Goal: Information Seeking & Learning: Compare options

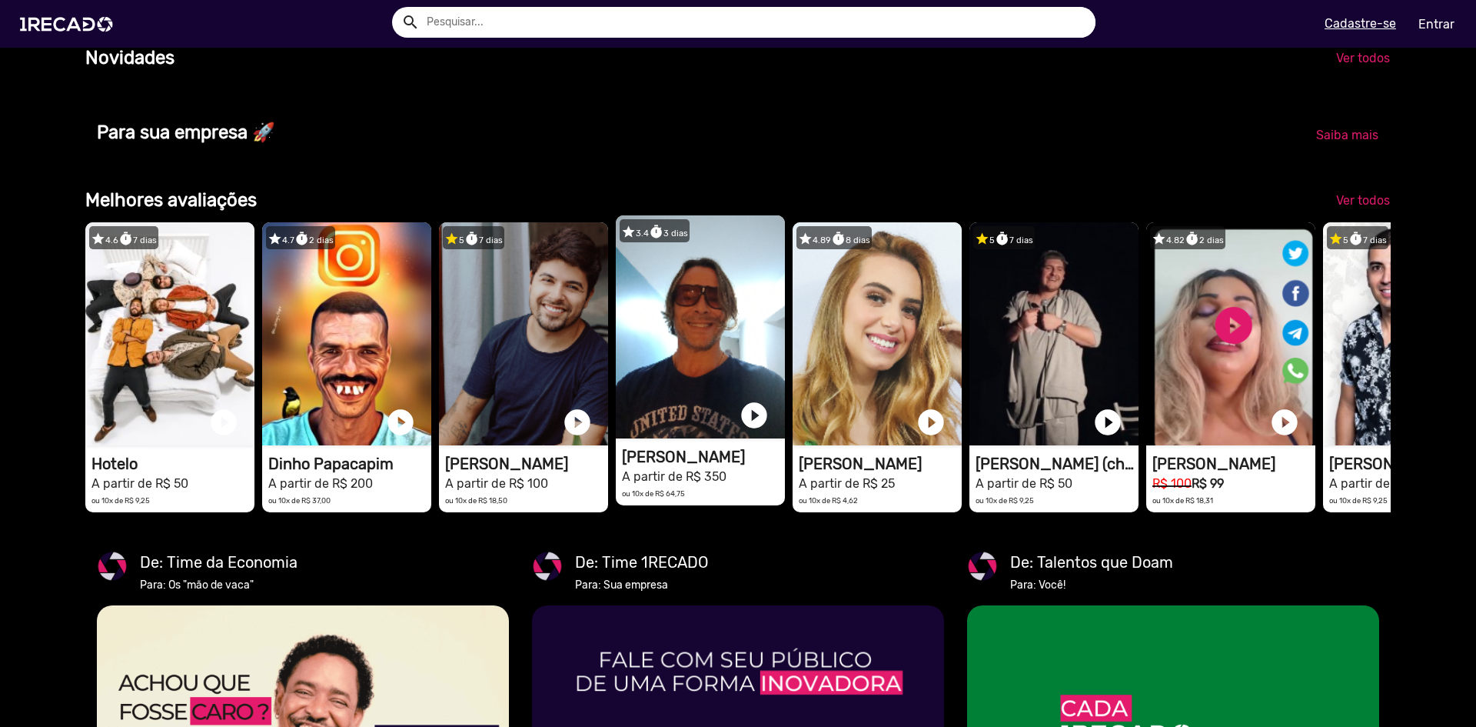
scroll to position [0, 2930]
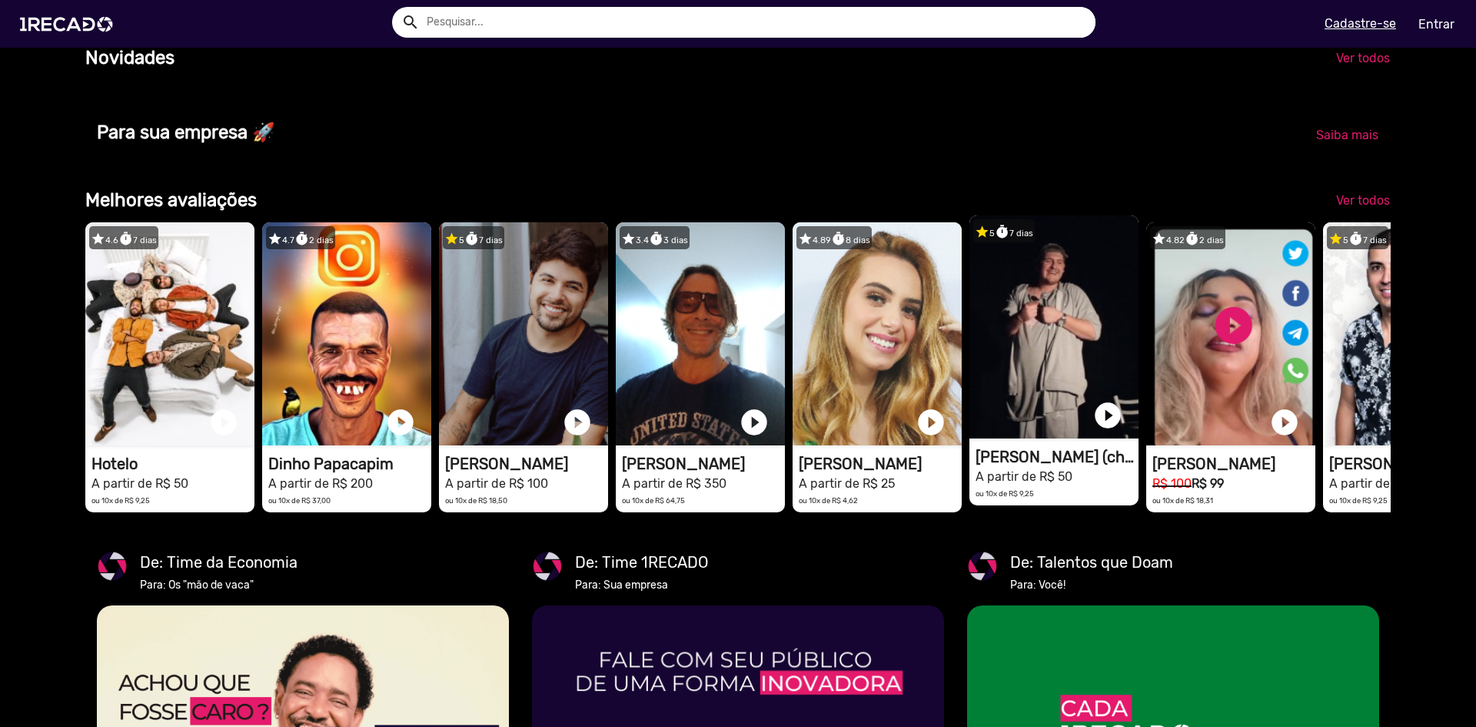
drag, startPoint x: 1257, startPoint y: 305, endPoint x: 1041, endPoint y: 325, distance: 217.0
click at [1041, 325] on div "star 4.6 timer 7 dias 1RECADO vídeos dedicados para fãs e empresas play_circle_…" at bounding box center [738, 367] width 1306 height 305
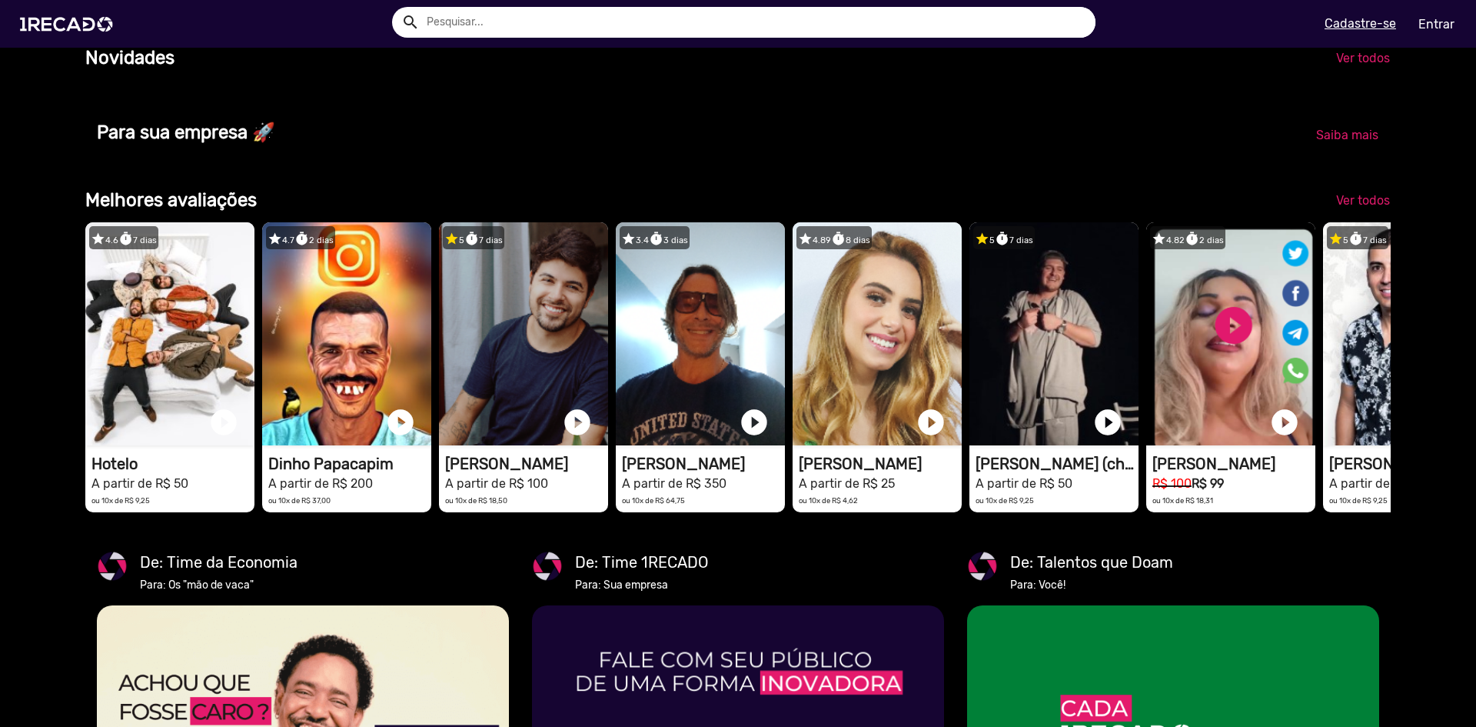
scroll to position [0, 4395]
click at [1346, 208] on span "Ver todos" at bounding box center [1363, 200] width 54 height 15
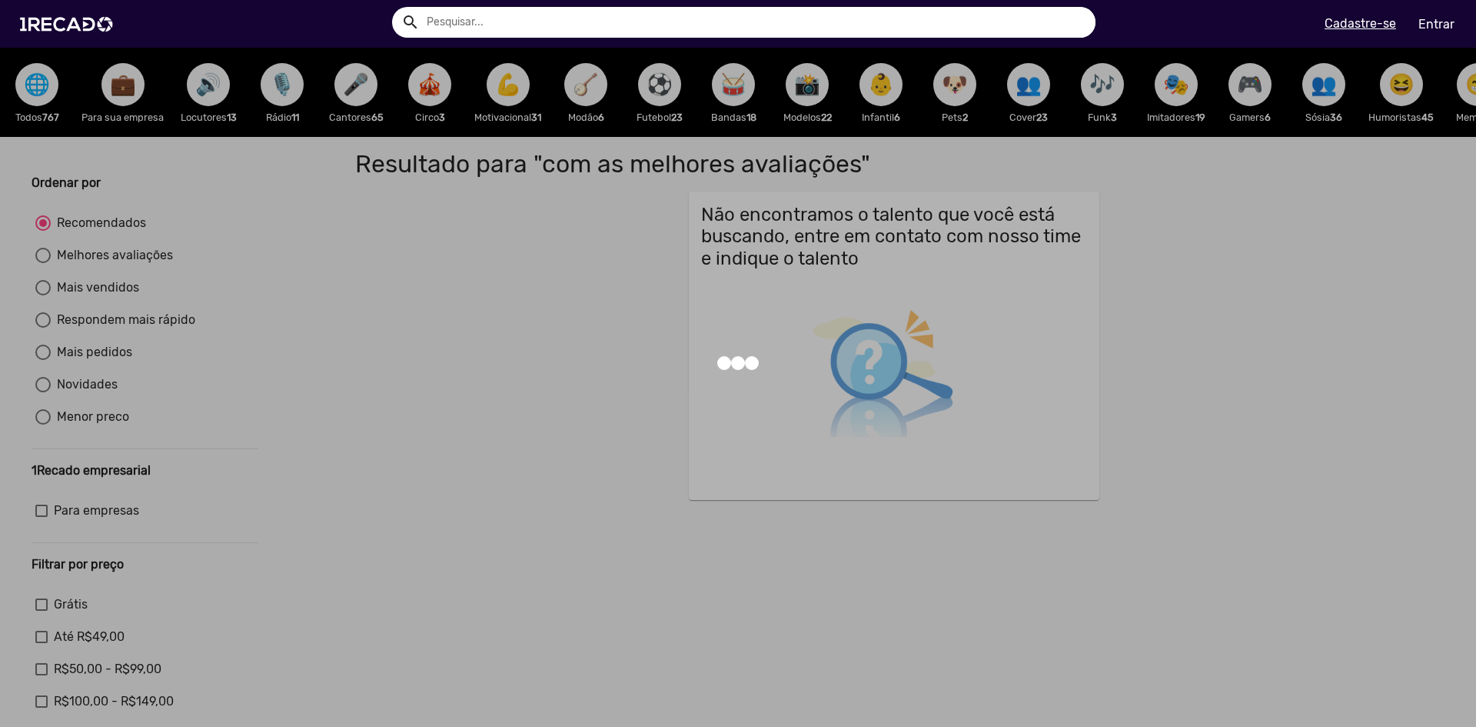
click at [655, 72] on div at bounding box center [738, 363] width 1476 height 727
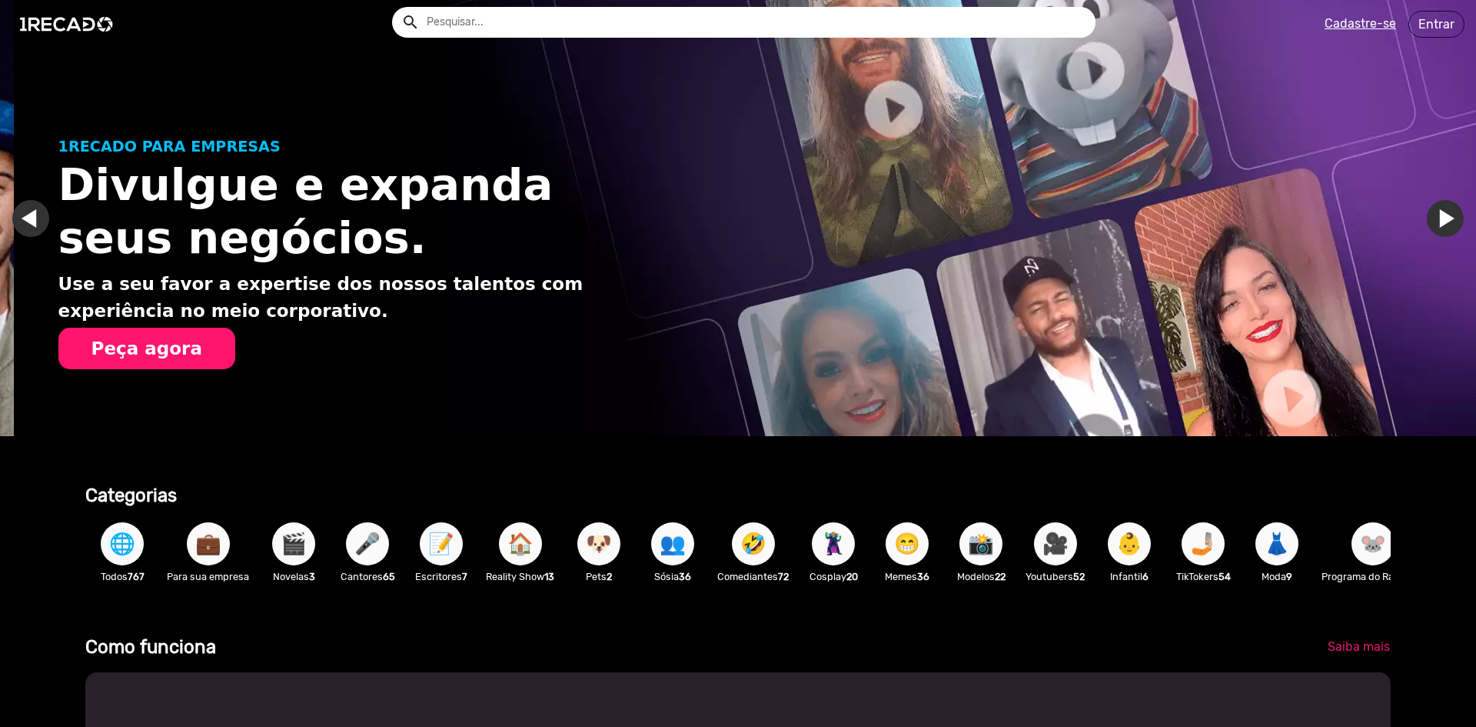
click at [468, 9] on input "text" at bounding box center [755, 22] width 681 height 31
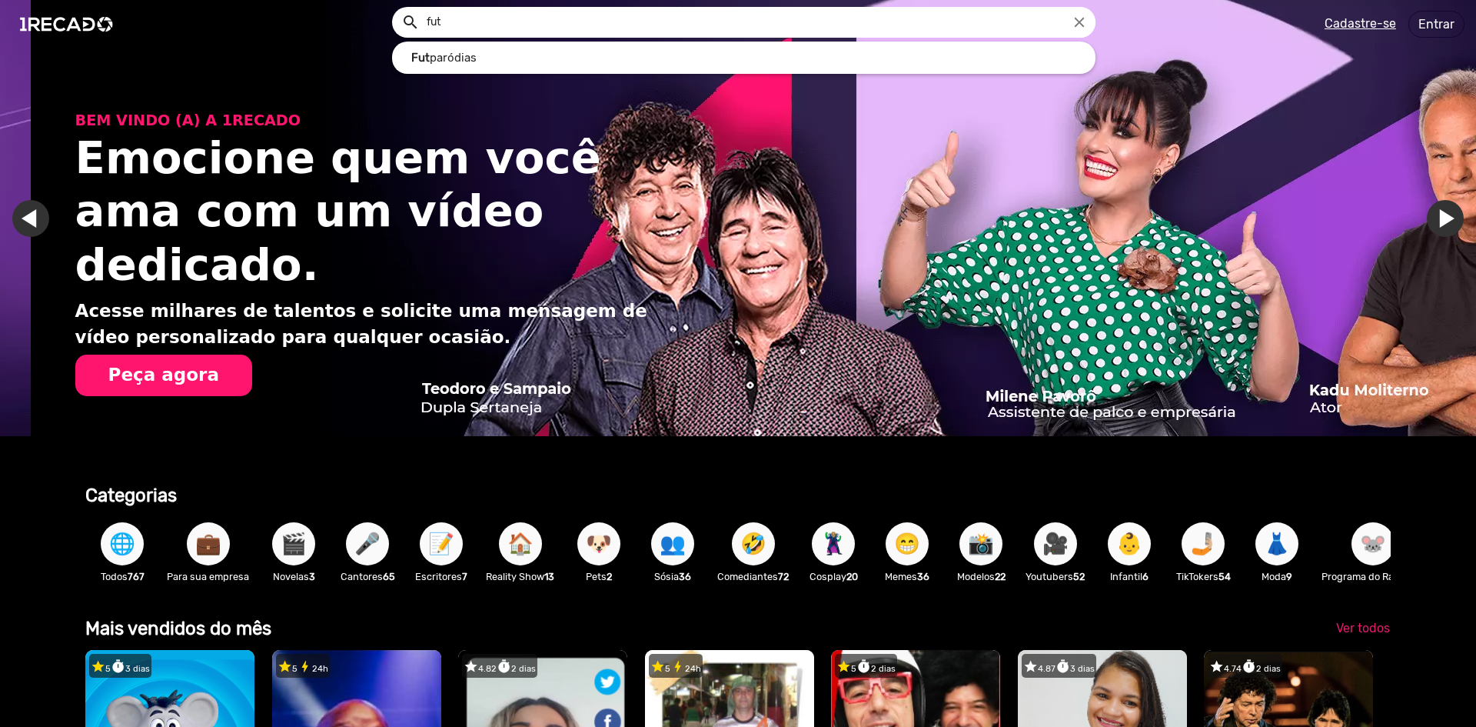
scroll to position [0, 2930]
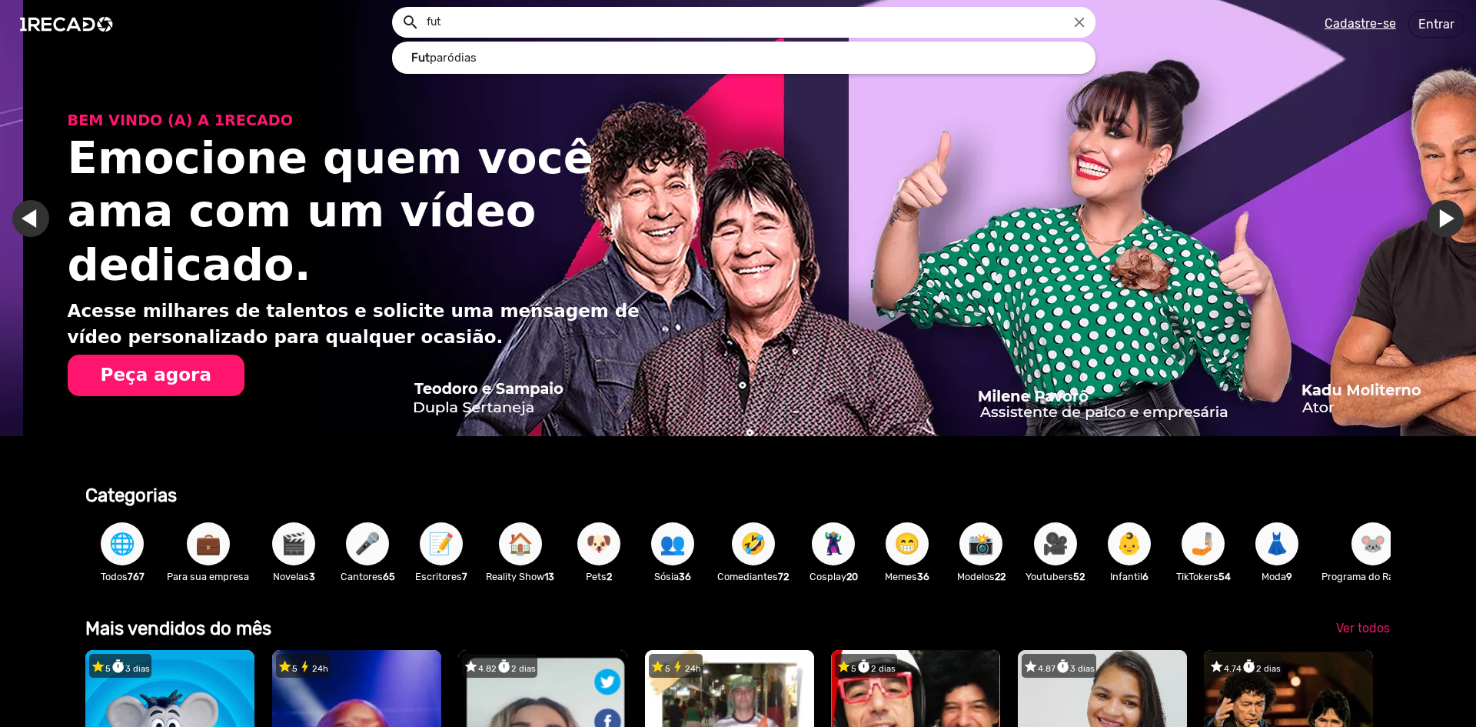
type input "fut"
click at [1469, 43] on div at bounding box center [738, 363] width 1476 height 727
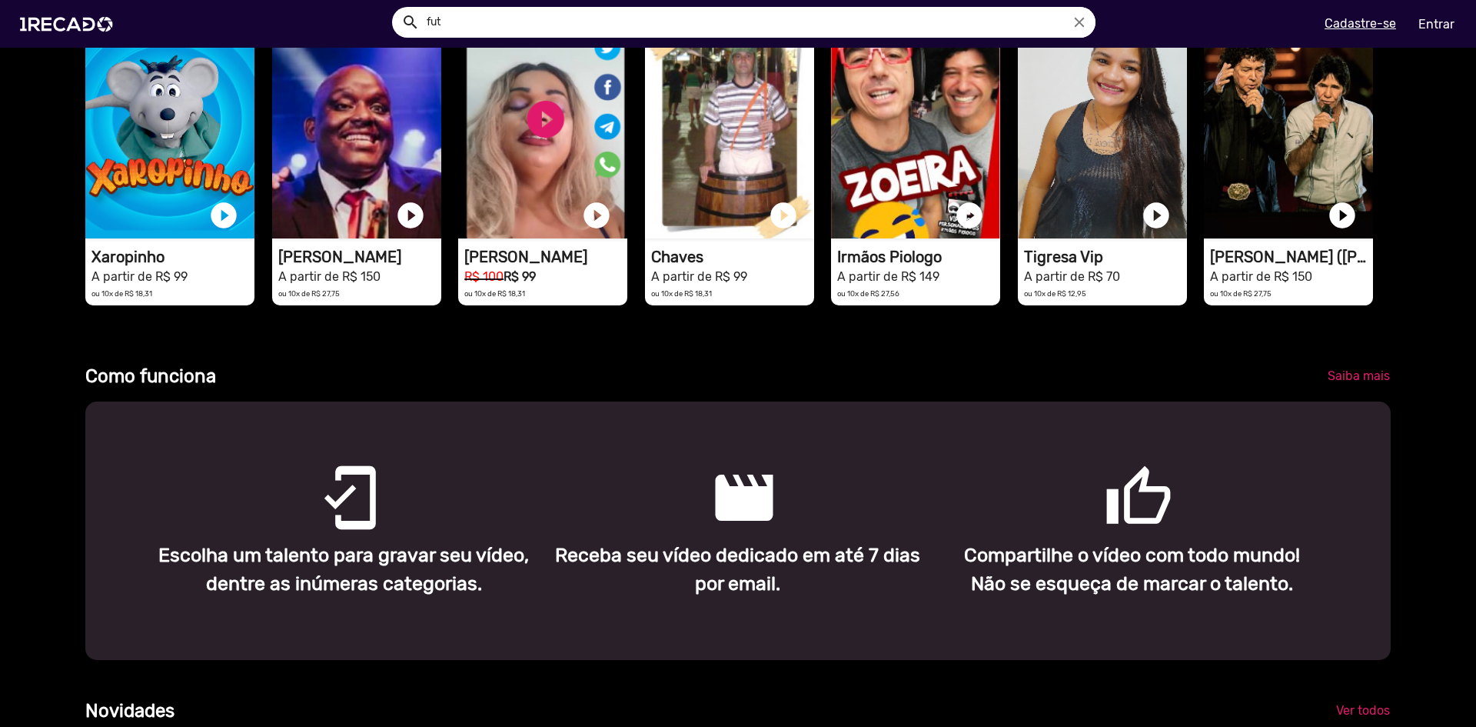
scroll to position [557, 0]
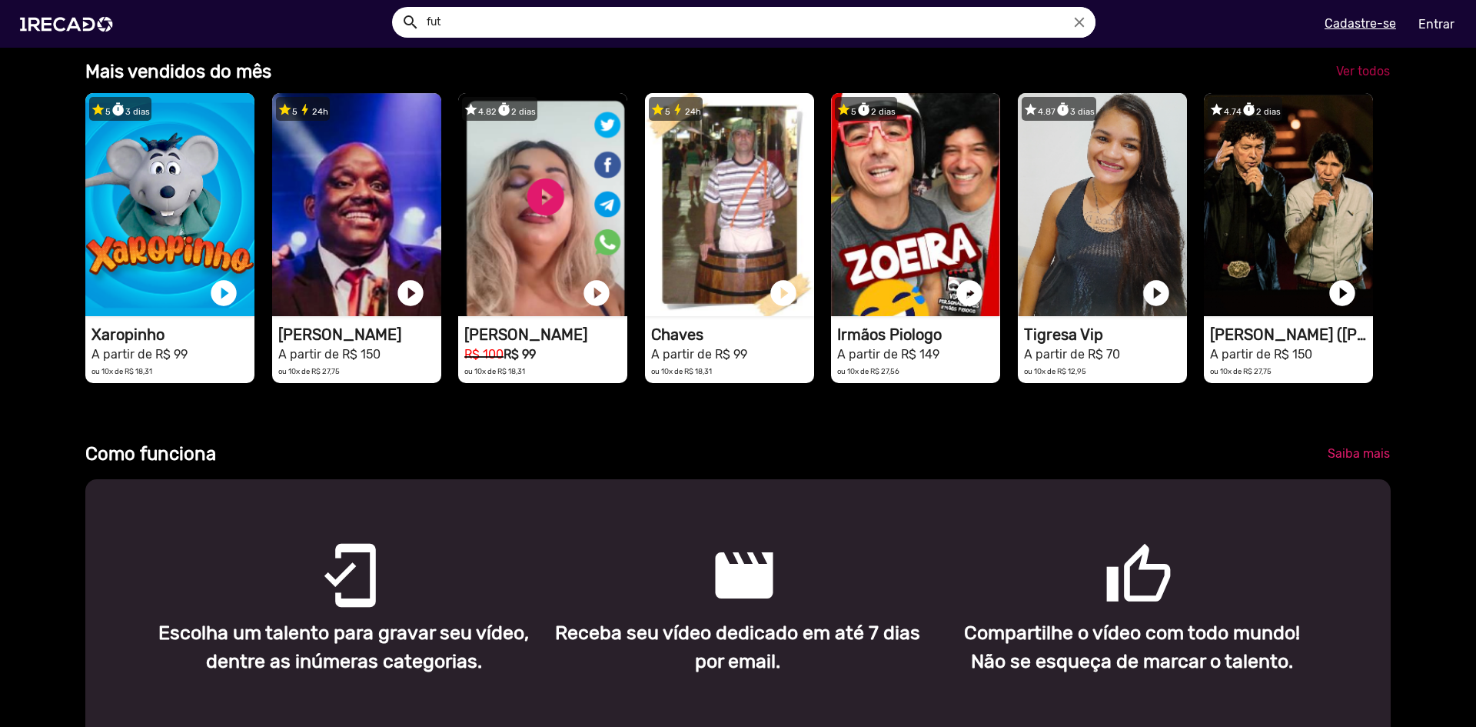
click at [1339, 78] on span "Ver todos" at bounding box center [1363, 71] width 54 height 15
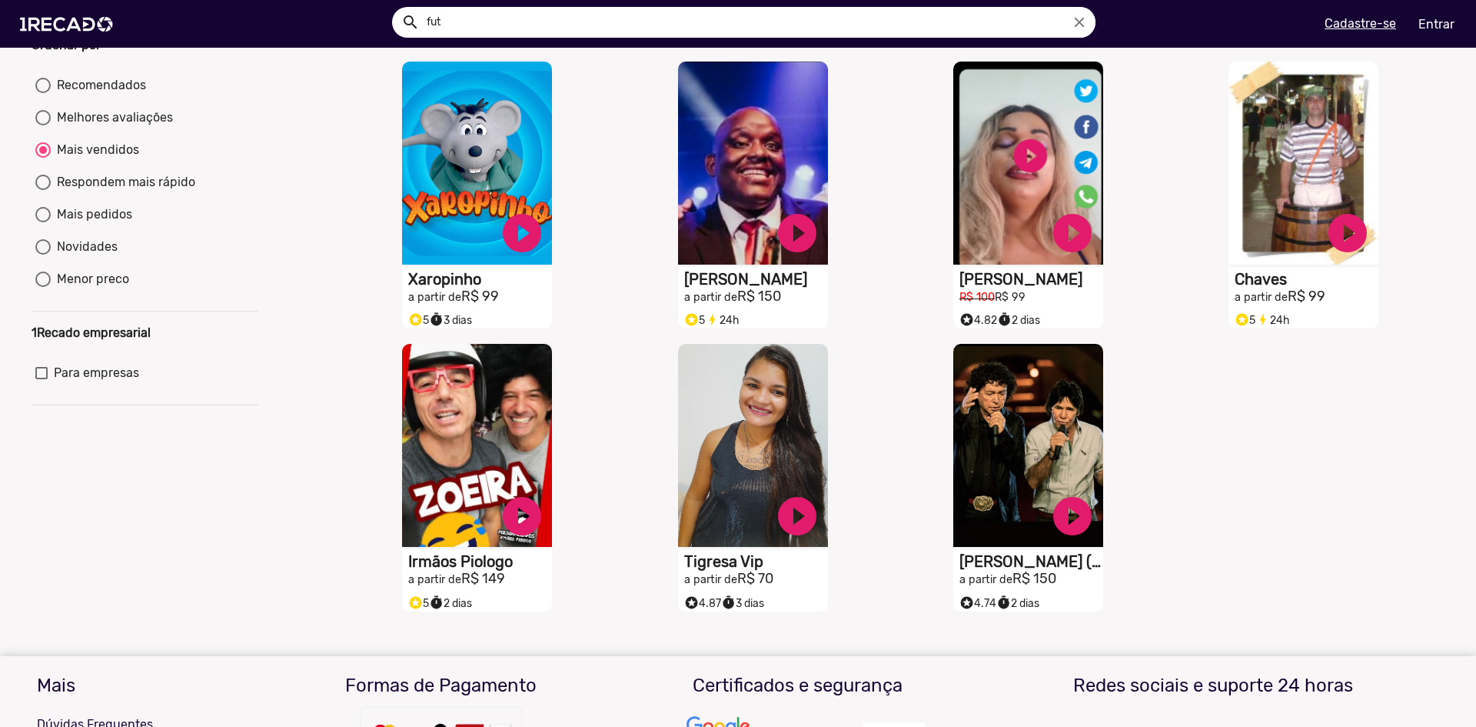
scroll to position [154, 0]
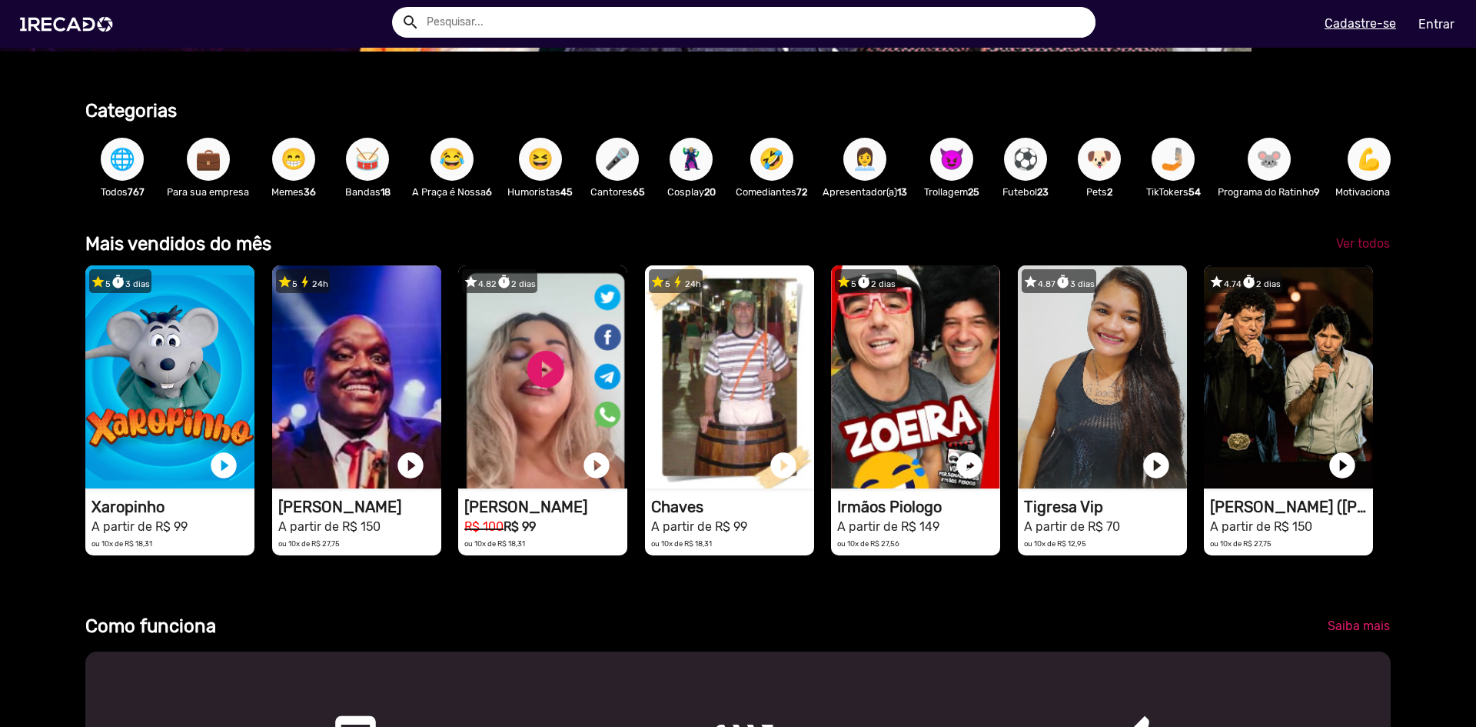
click at [681, 246] on link "Ver todos" at bounding box center [1363, 244] width 78 height 28
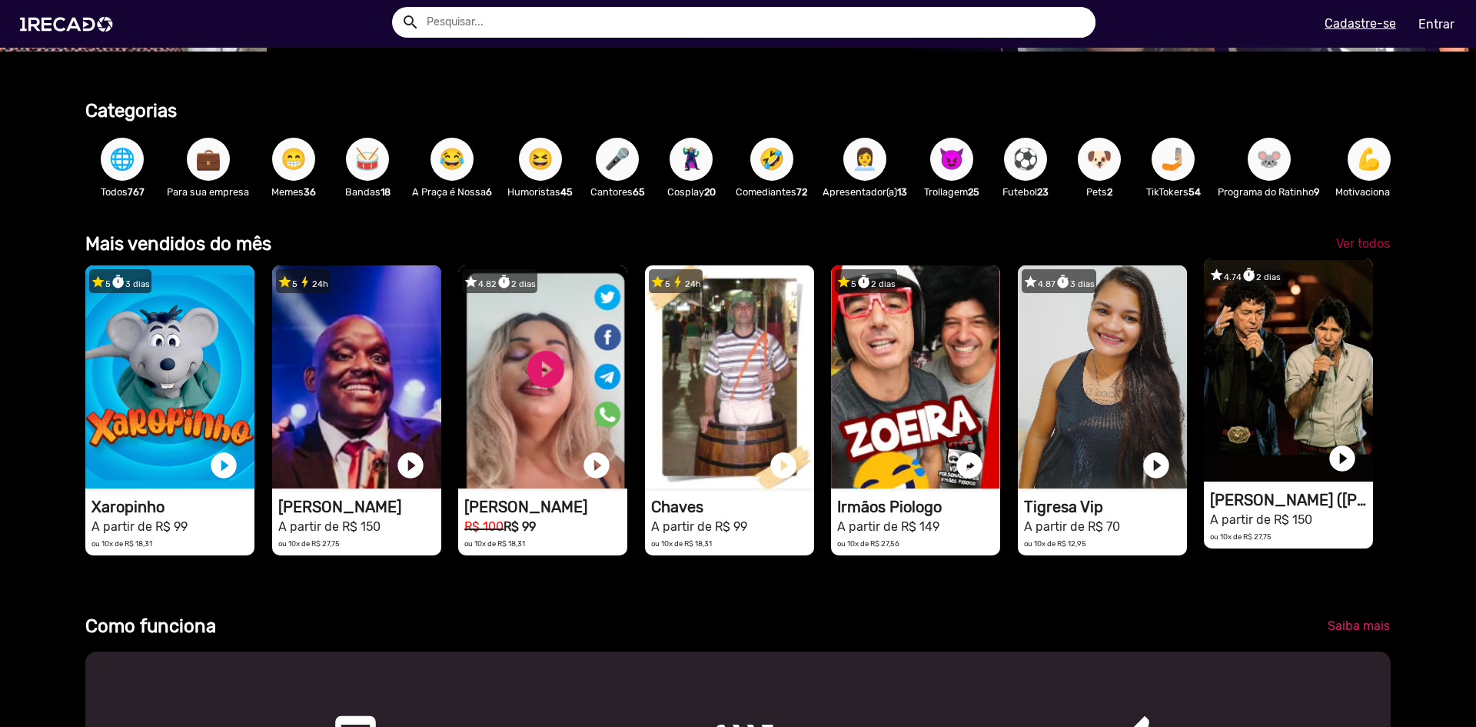
scroll to position [0, 1422]
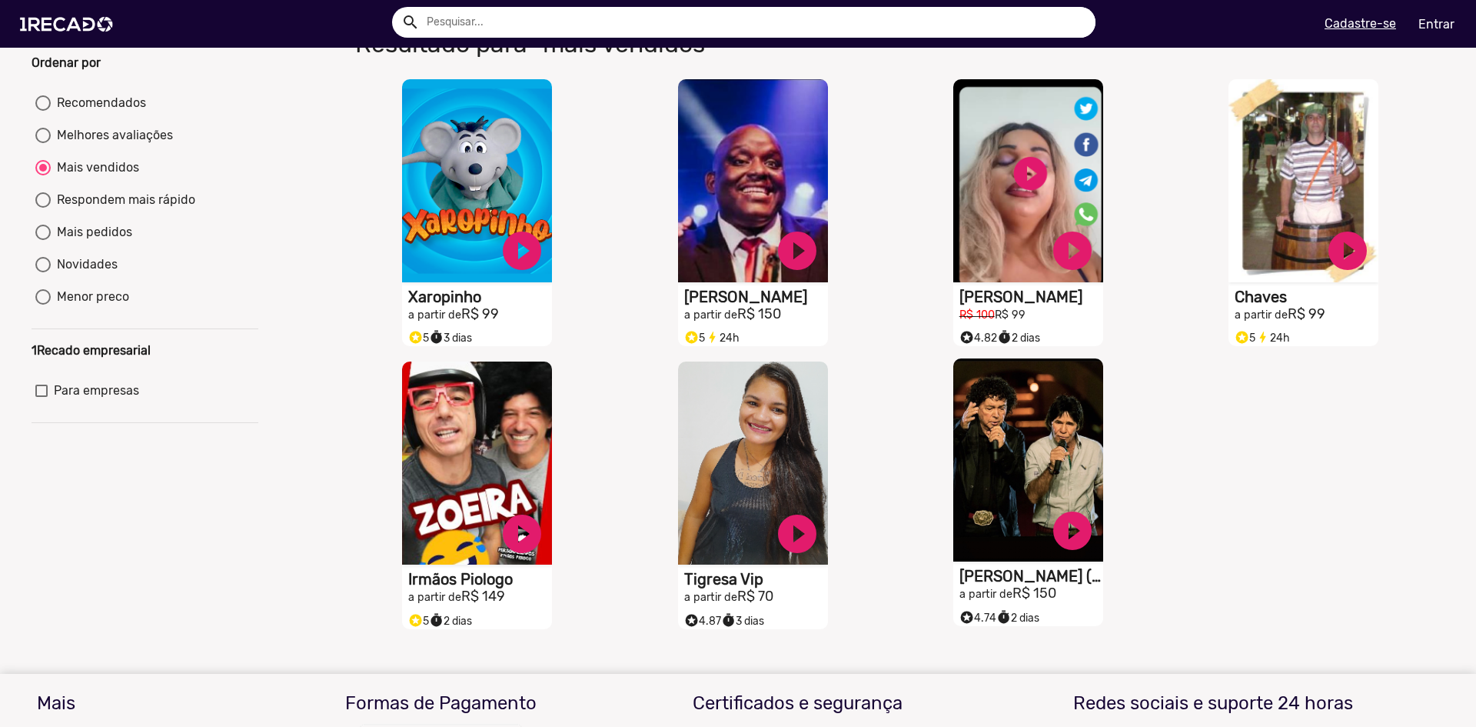
scroll to position [77, 0]
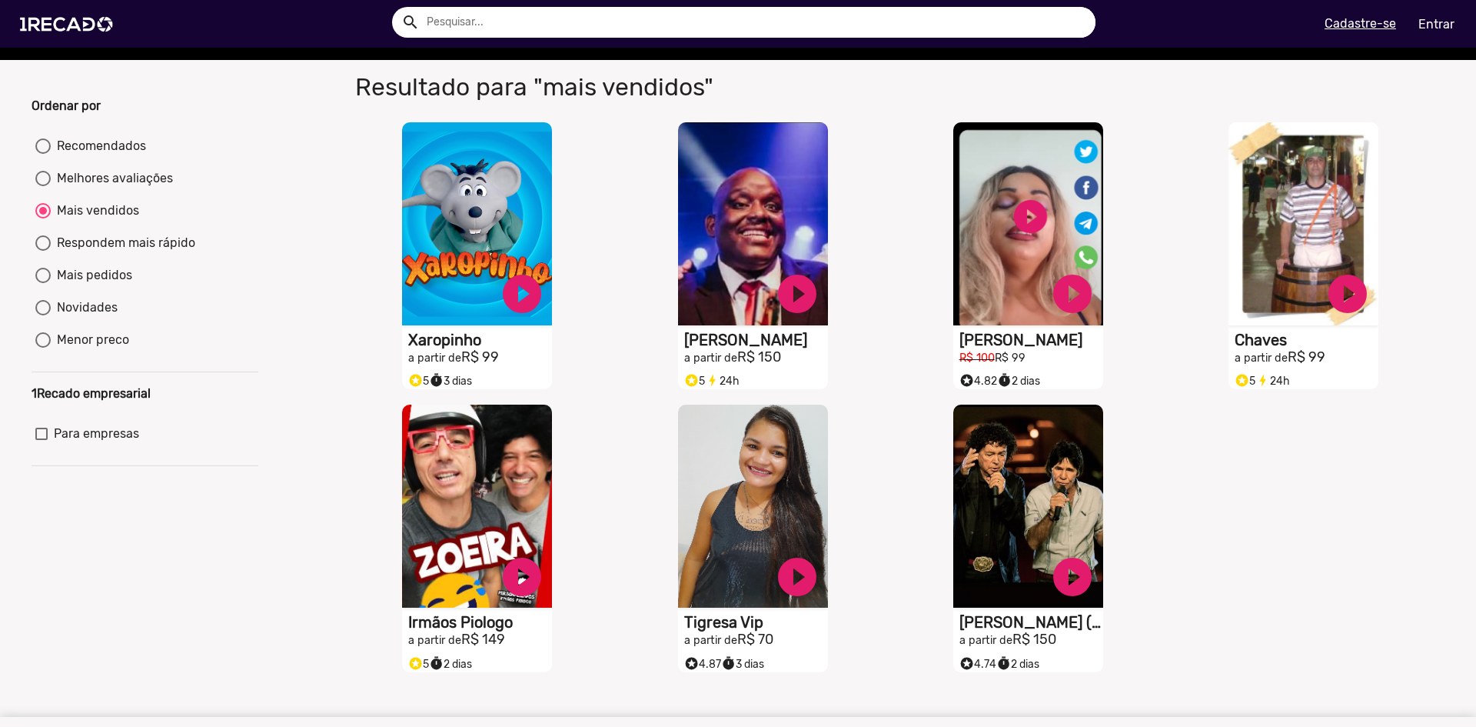
click at [48, 154] on div at bounding box center [42, 145] width 15 height 15
click at [43, 155] on input "Recomendados" at bounding box center [42, 154] width 1 height 1
radio input "true"
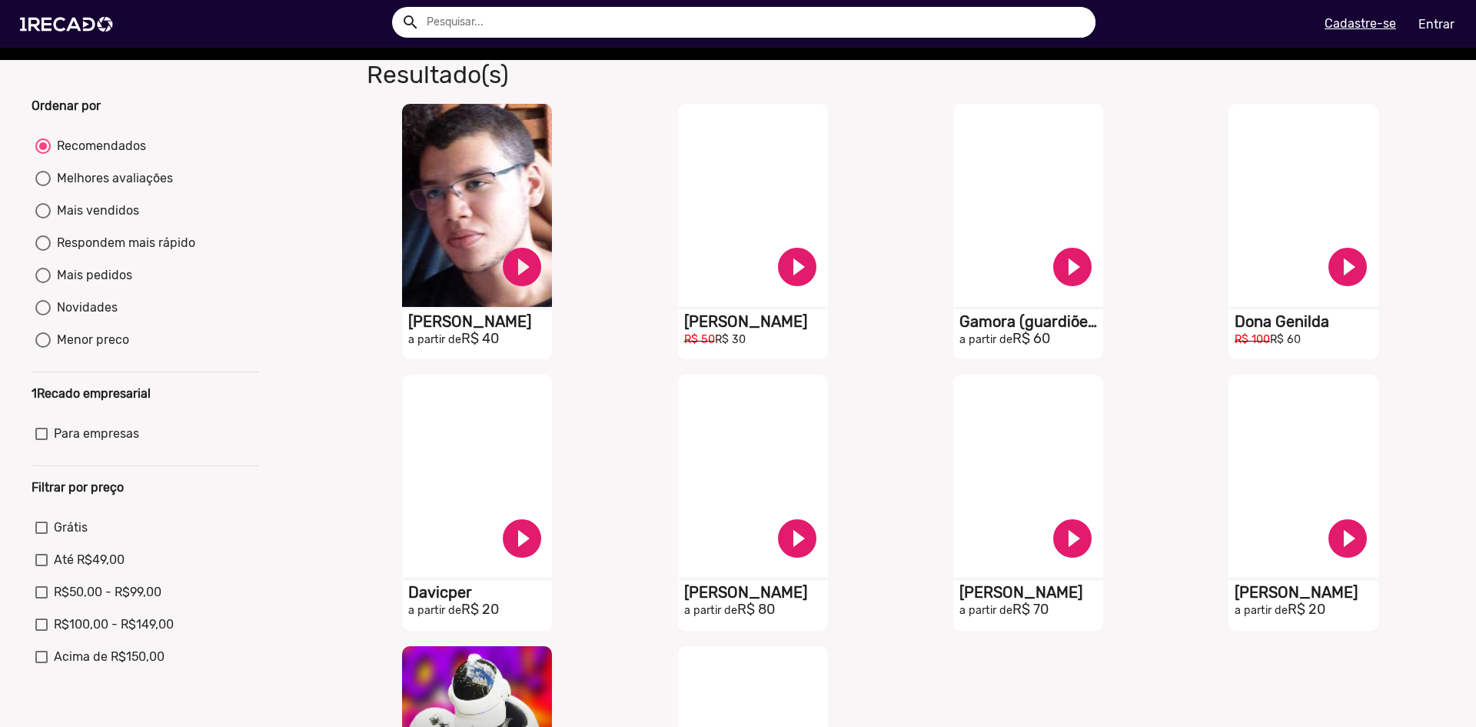
scroll to position [538, 0]
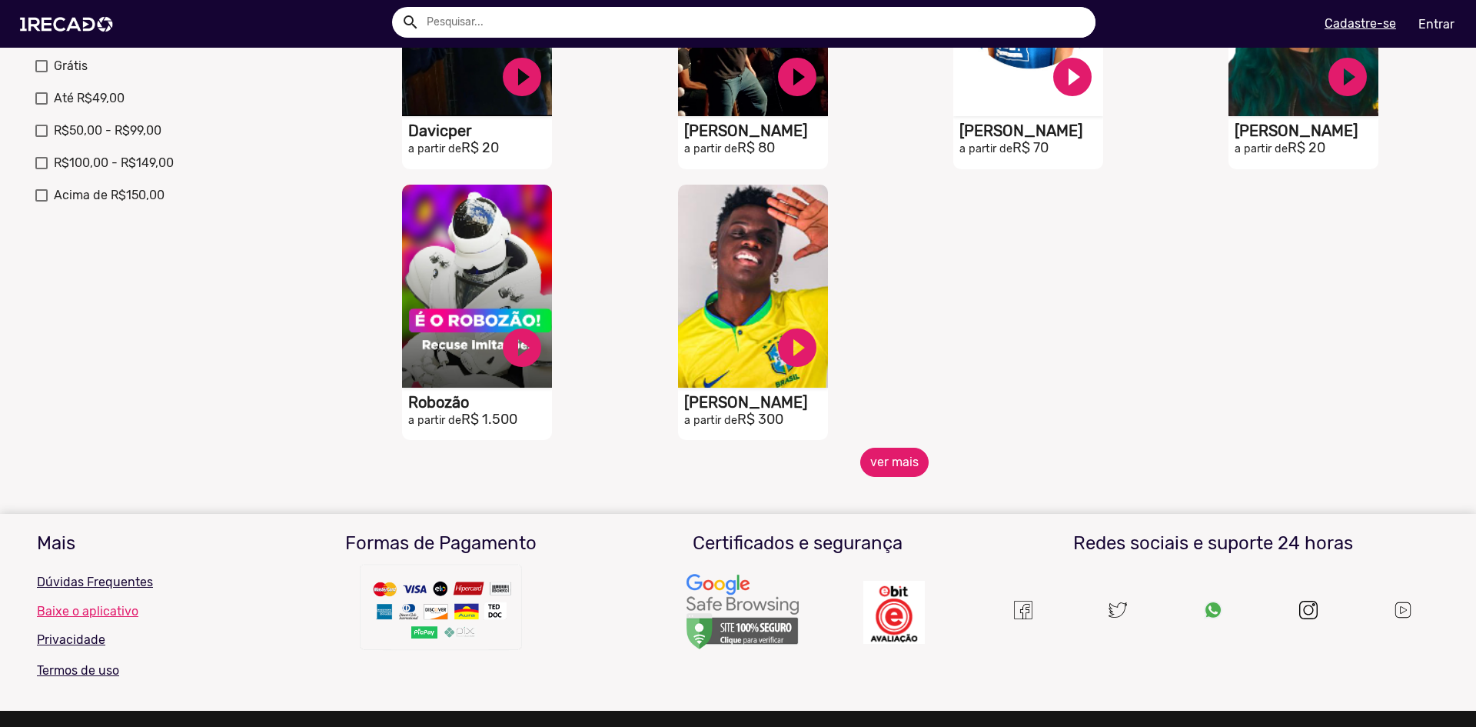
click at [681, 434] on button "ver mais" at bounding box center [894, 462] width 68 height 29
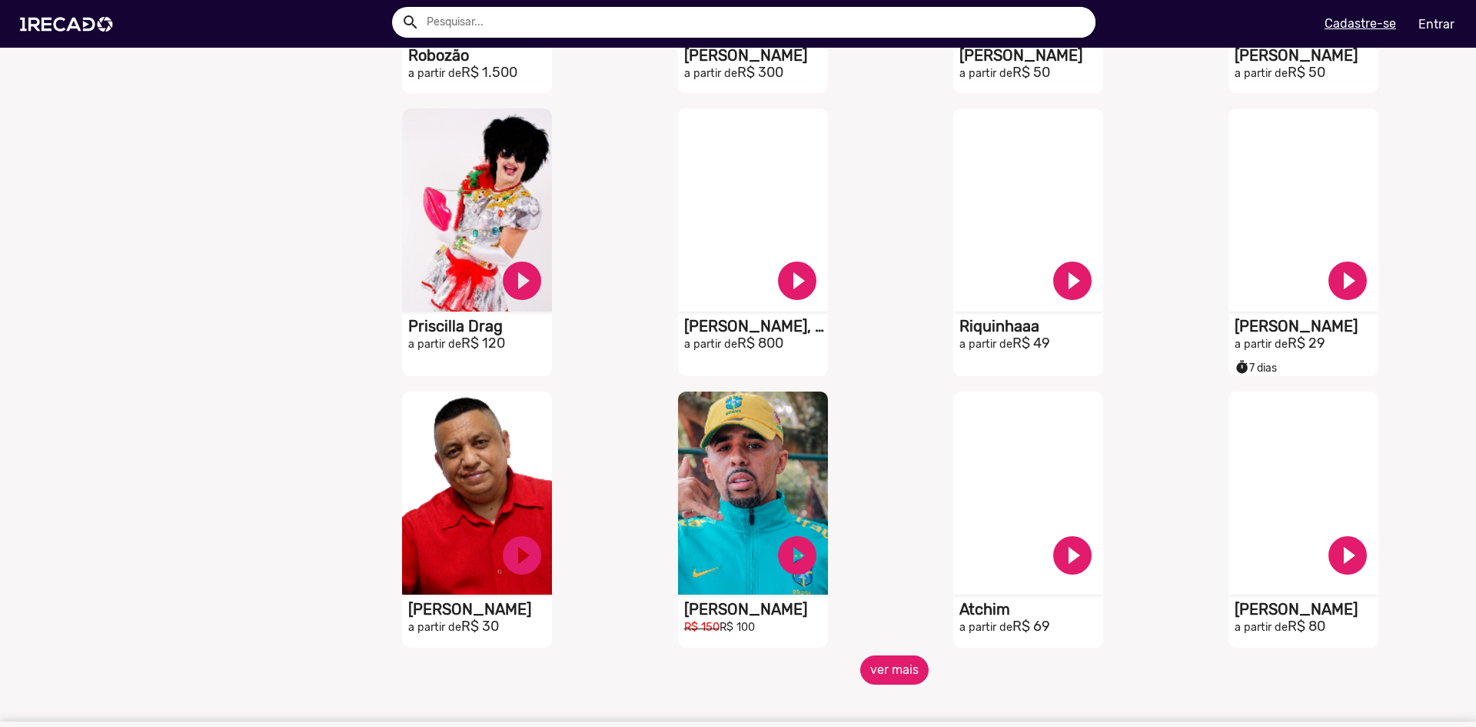
scroll to position [1000, 0]
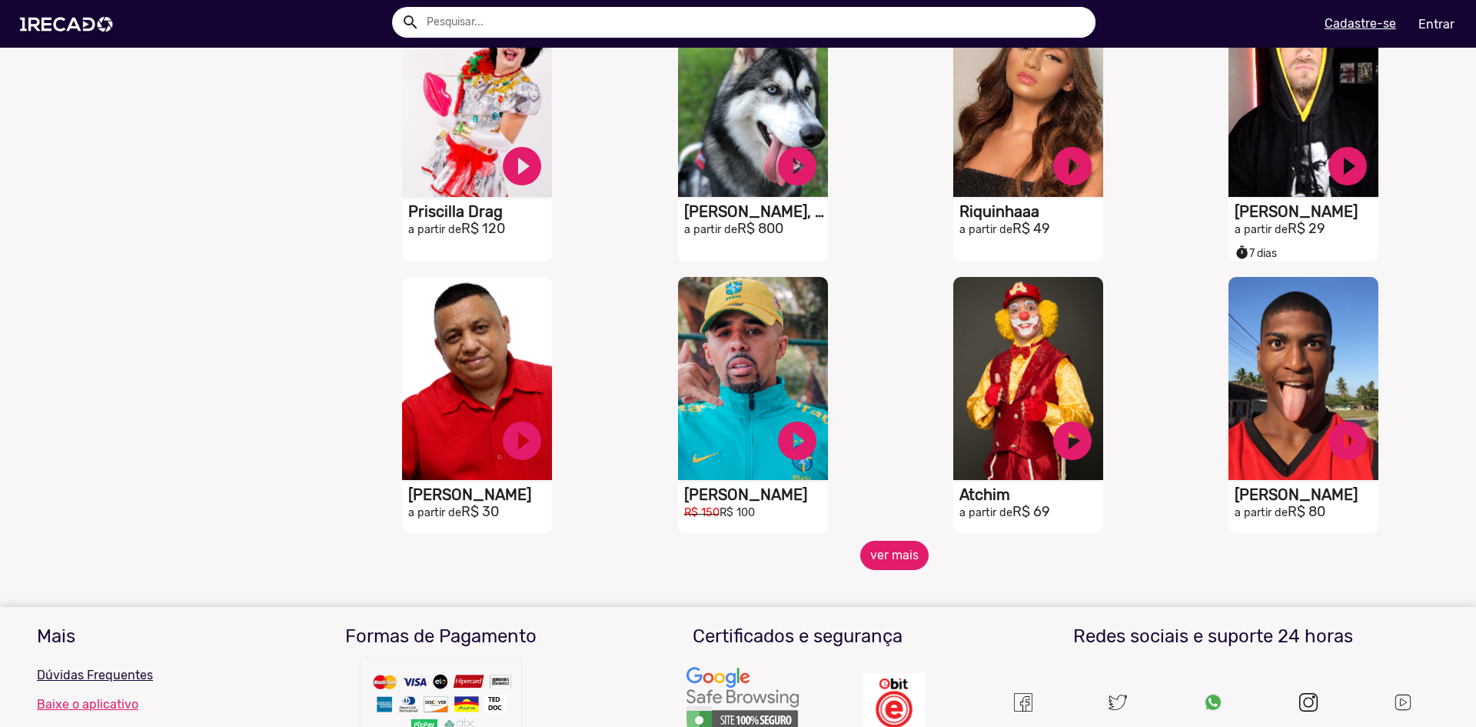
click at [681, 434] on button "ver mais" at bounding box center [894, 555] width 68 height 29
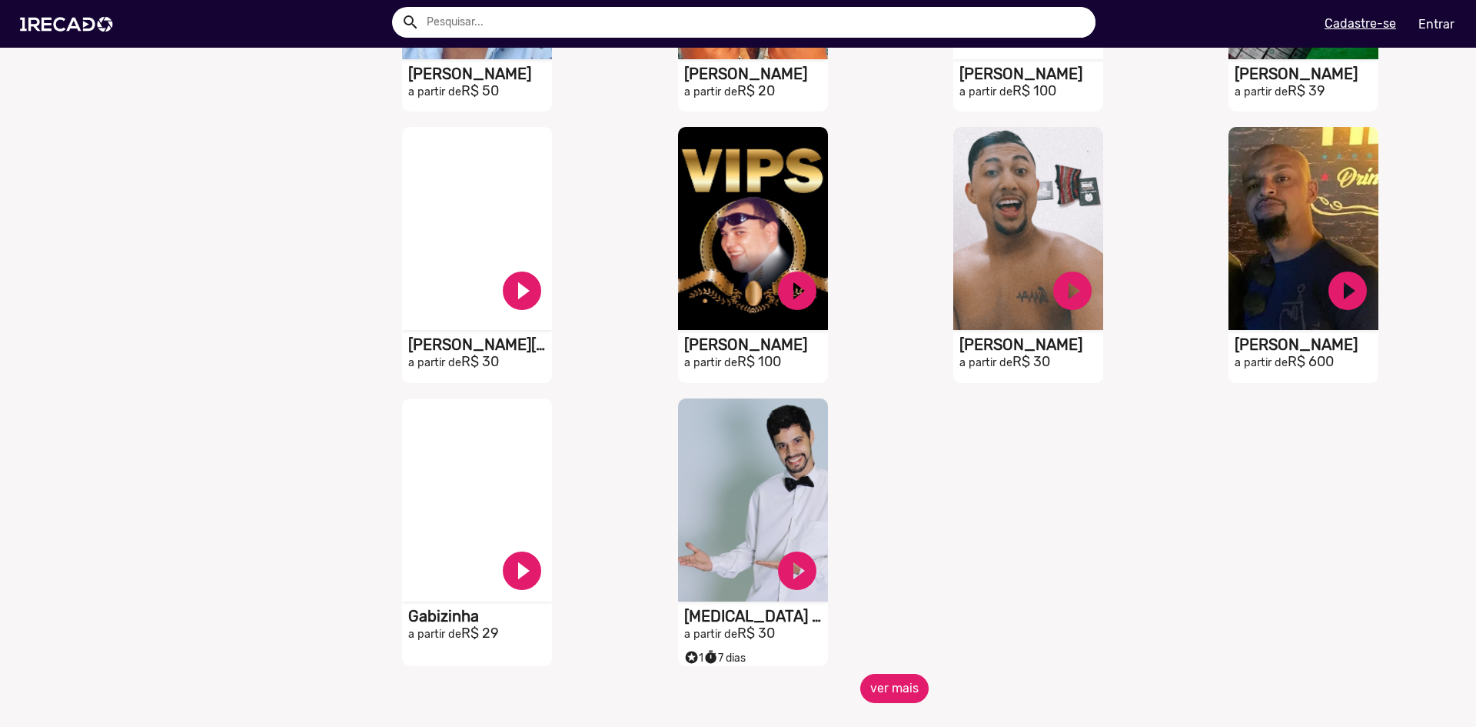
scroll to position [1769, 0]
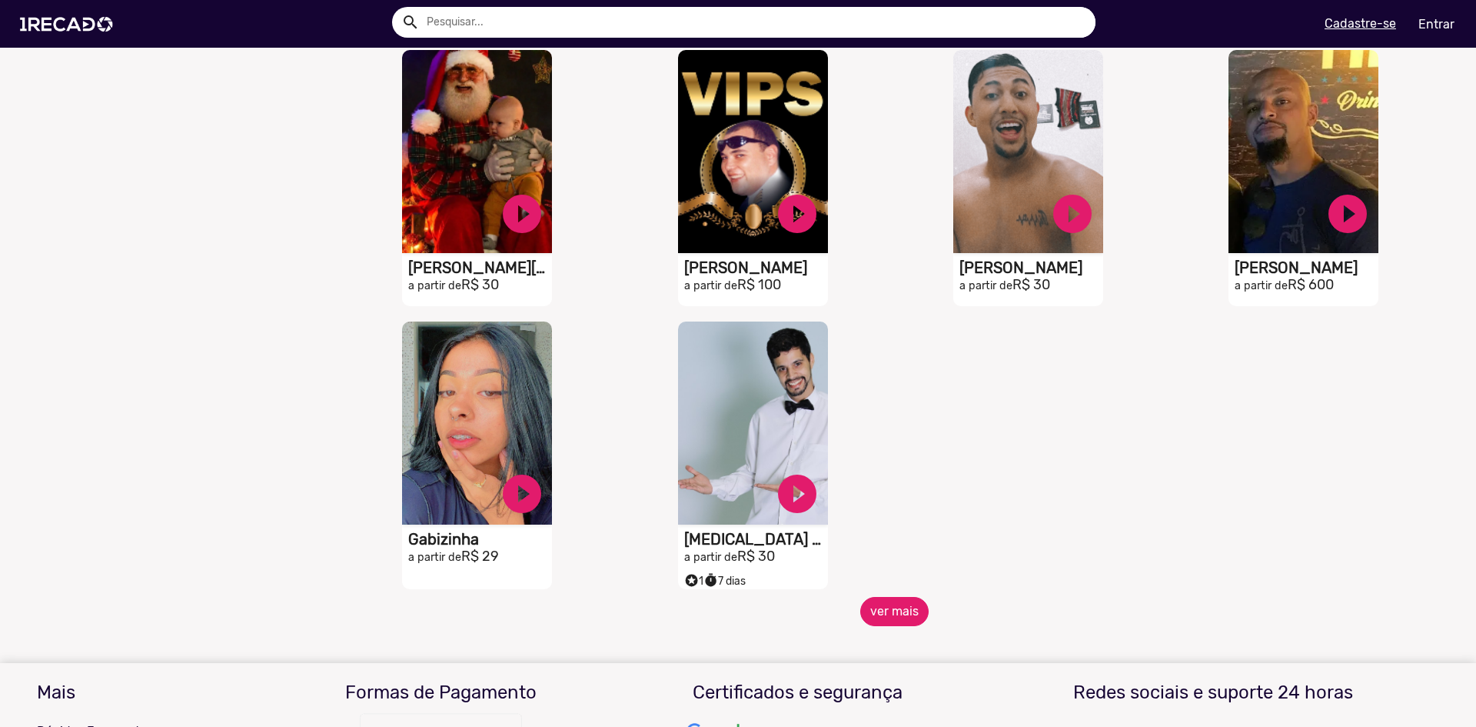
click at [681, 434] on button "ver mais" at bounding box center [894, 611] width 68 height 29
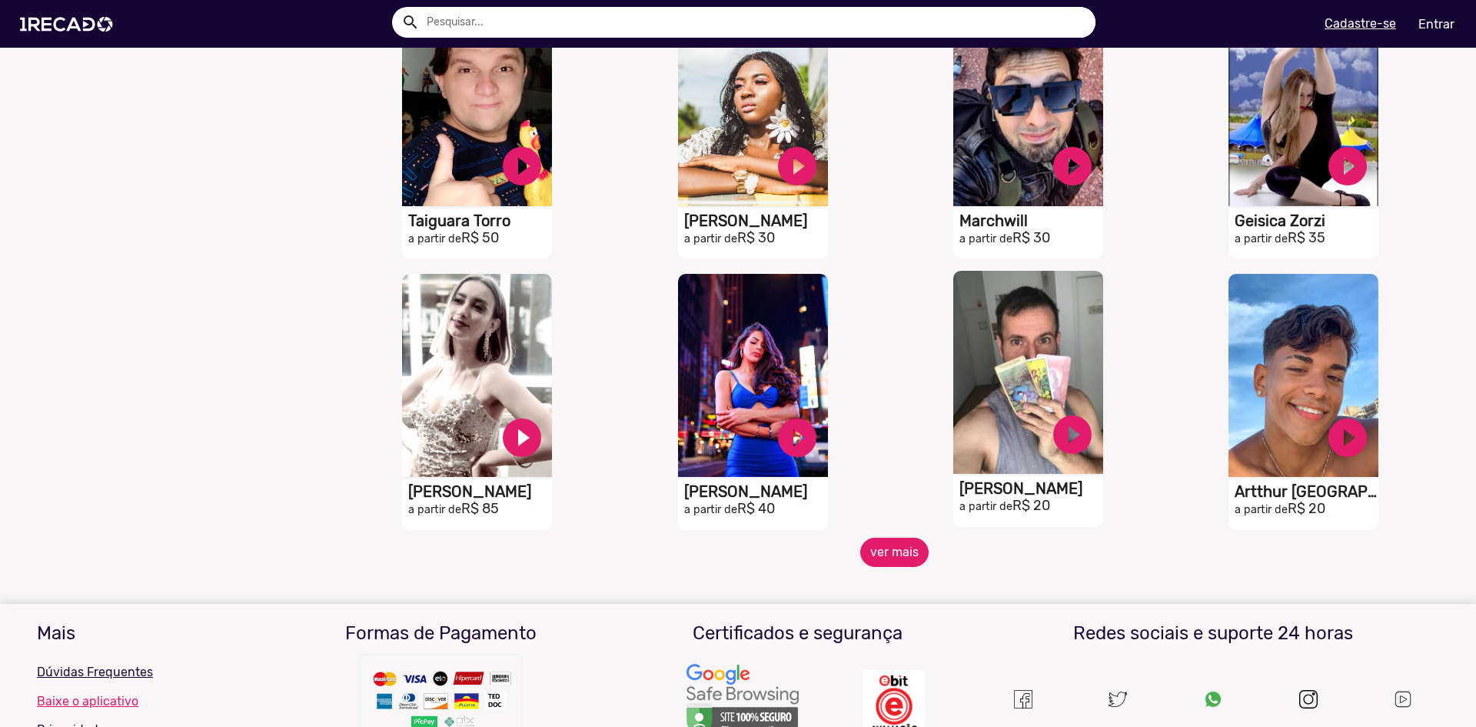
scroll to position [2384, 0]
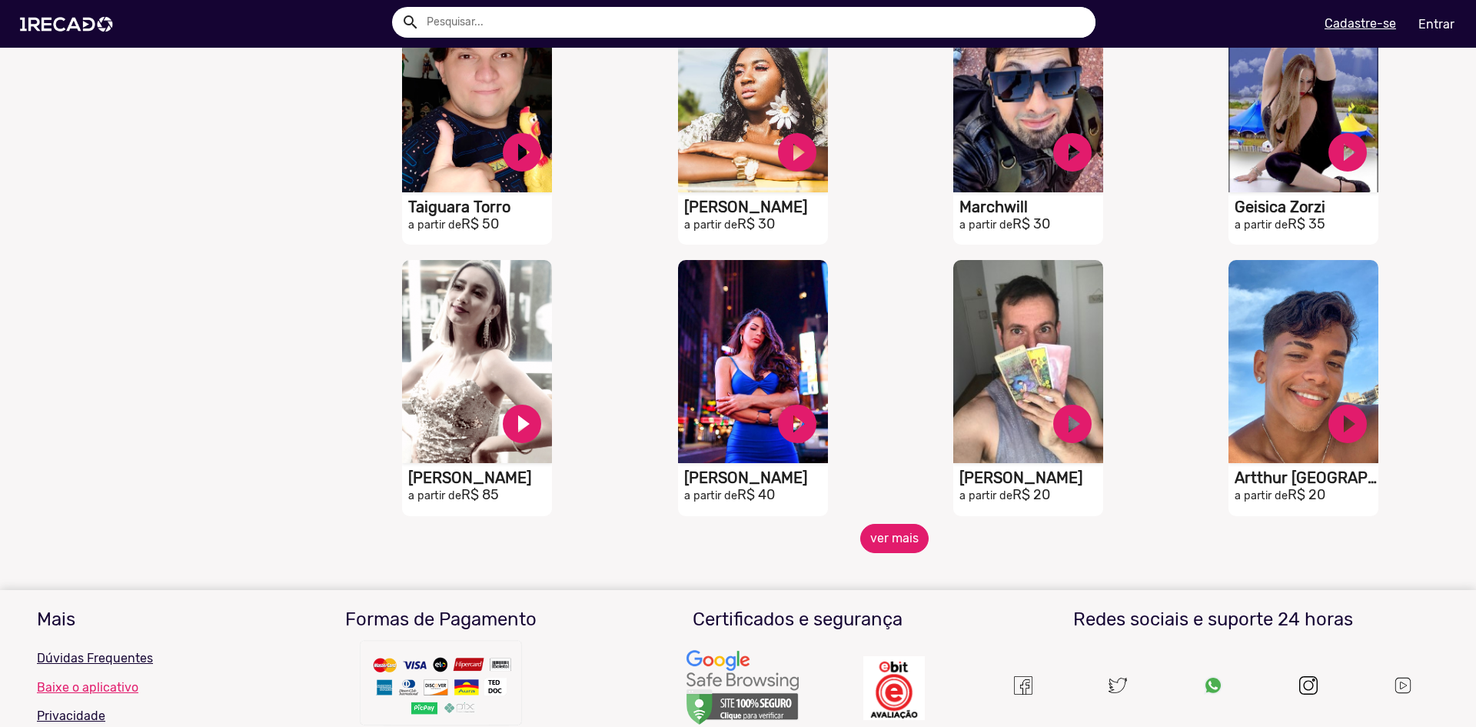
click at [681, 434] on button "ver mais" at bounding box center [894, 538] width 68 height 29
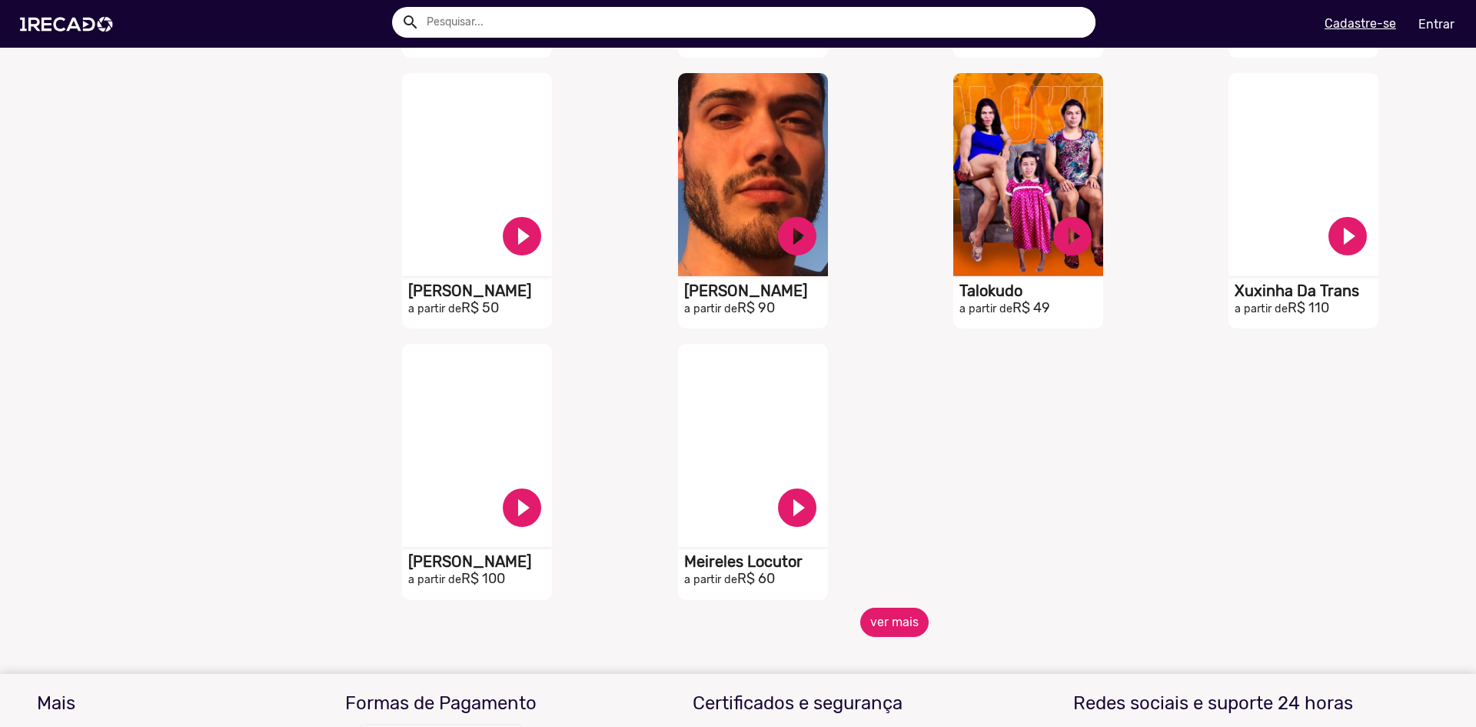
scroll to position [3307, 0]
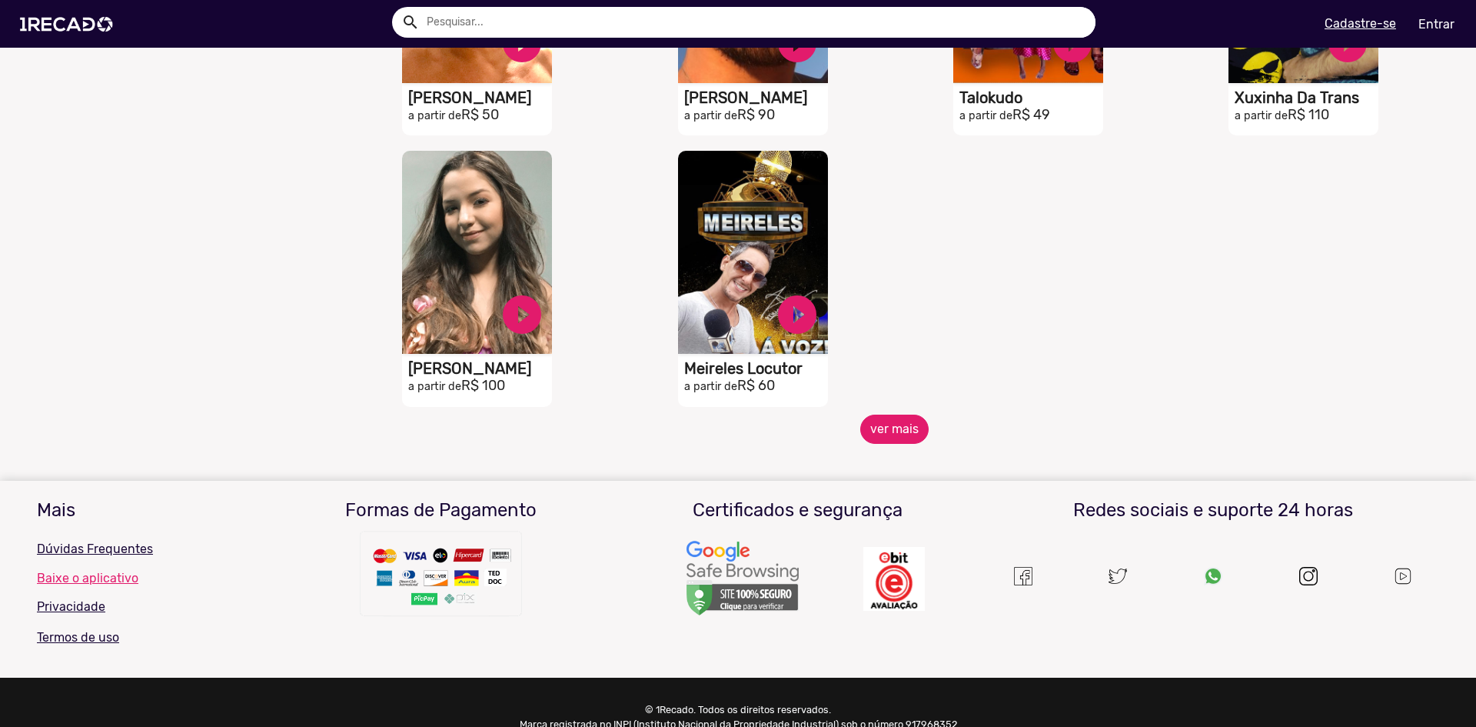
click at [681, 434] on button "ver mais" at bounding box center [894, 428] width 68 height 29
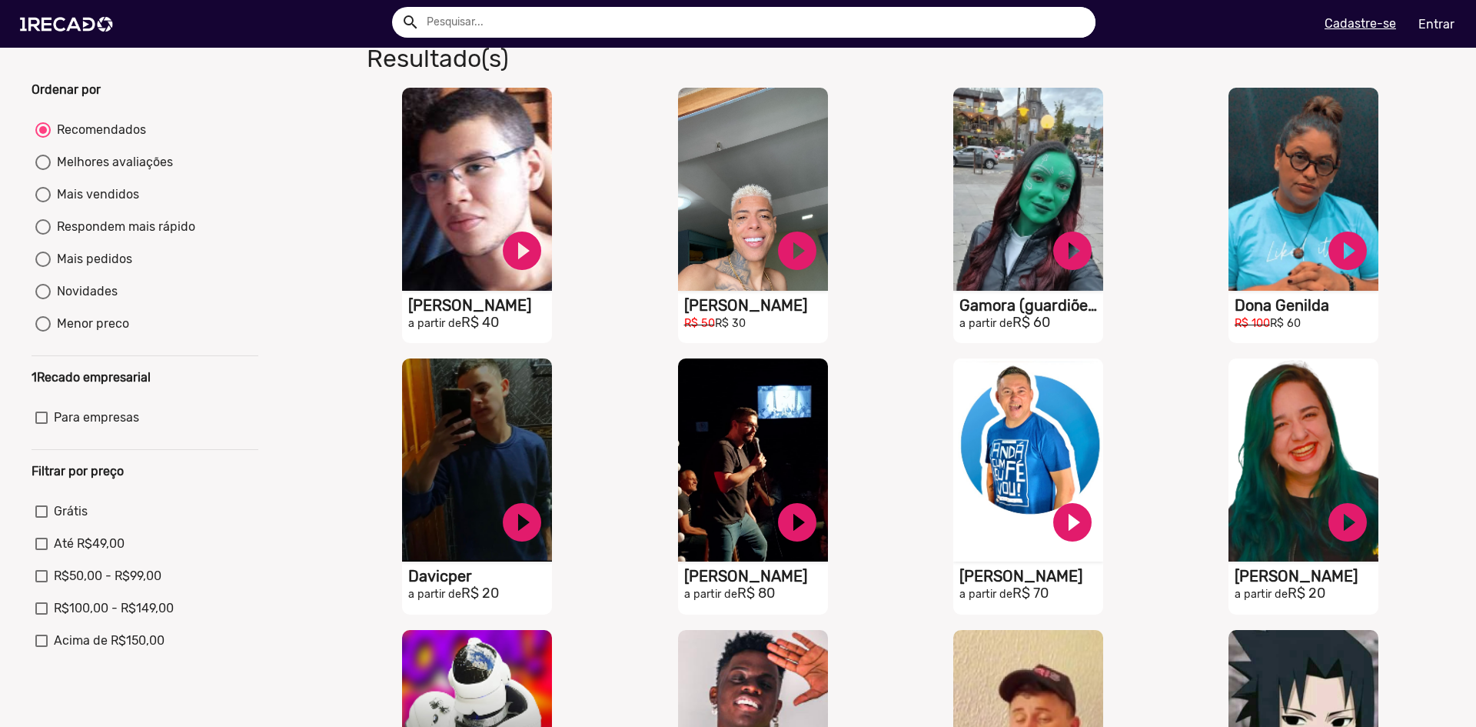
scroll to position [0, 0]
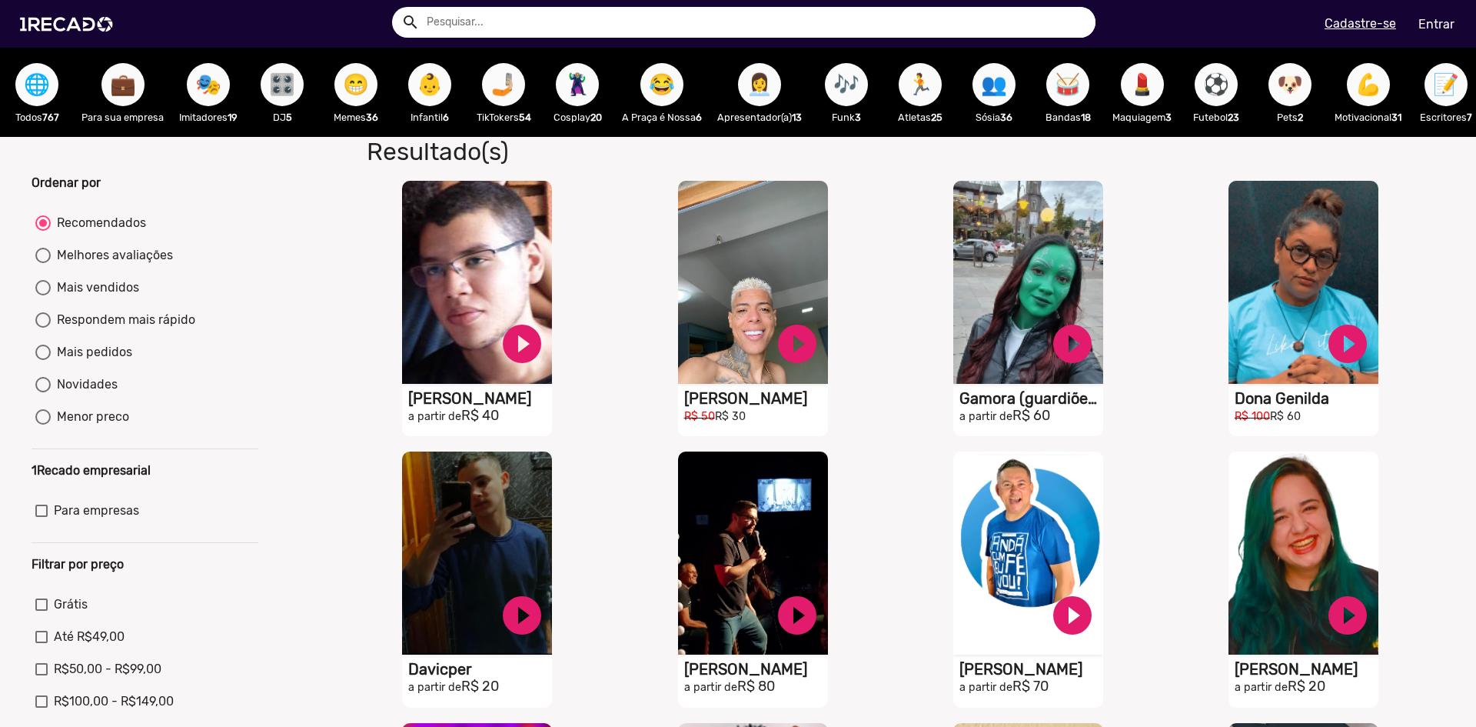
click at [44, 360] on div at bounding box center [42, 351] width 15 height 15
click at [43, 361] on input "Mais pedidos" at bounding box center [42, 360] width 1 height 1
radio input "true"
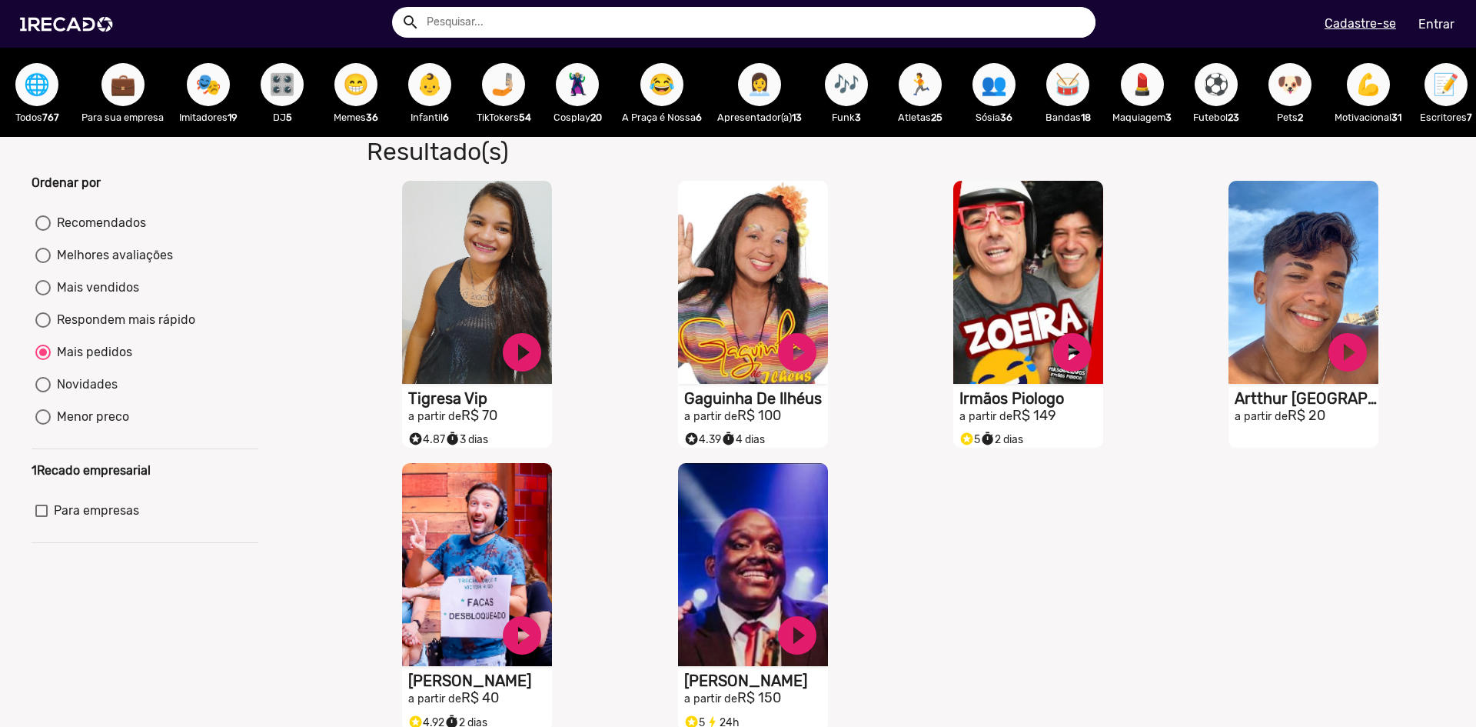
click at [41, 295] on div at bounding box center [42, 287] width 15 height 15
click at [42, 296] on input "Mais vendidos" at bounding box center [42, 295] width 1 height 1
radio input "true"
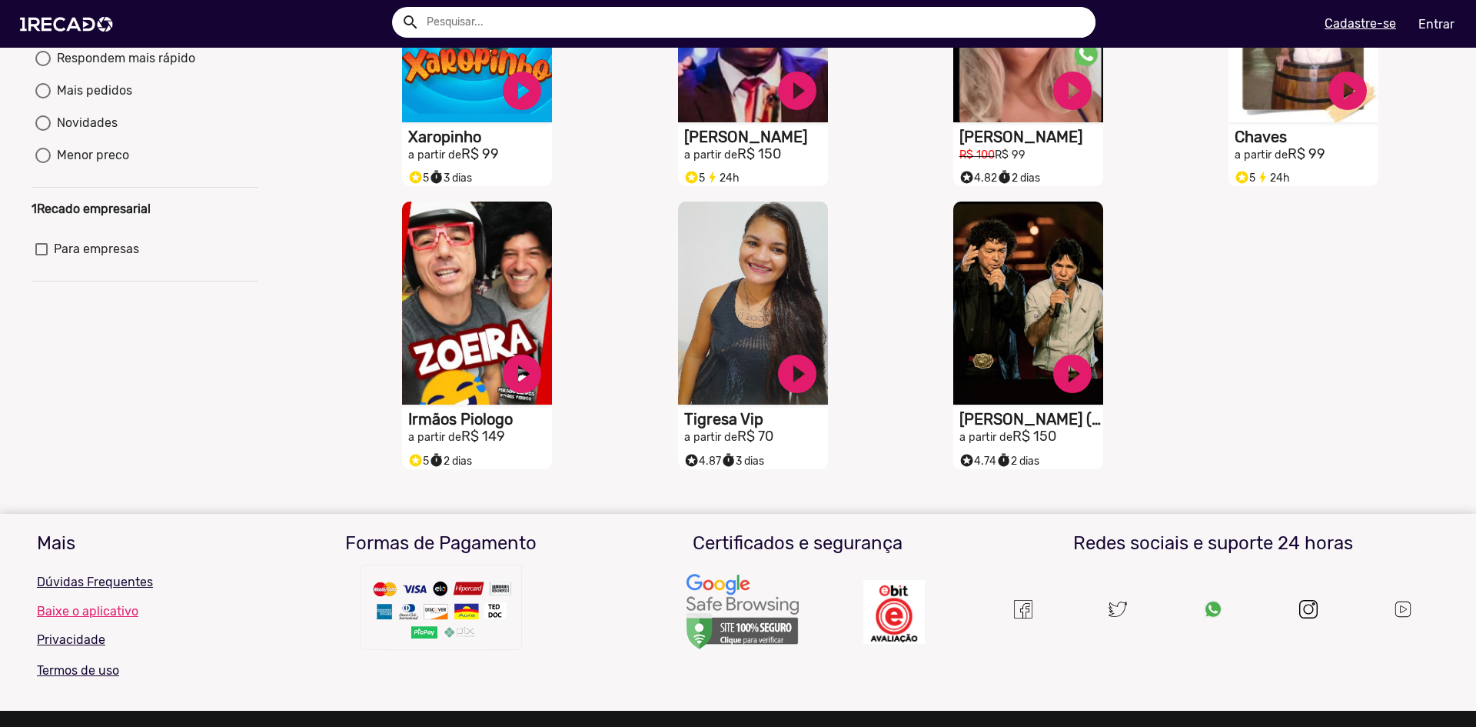
scroll to position [77, 0]
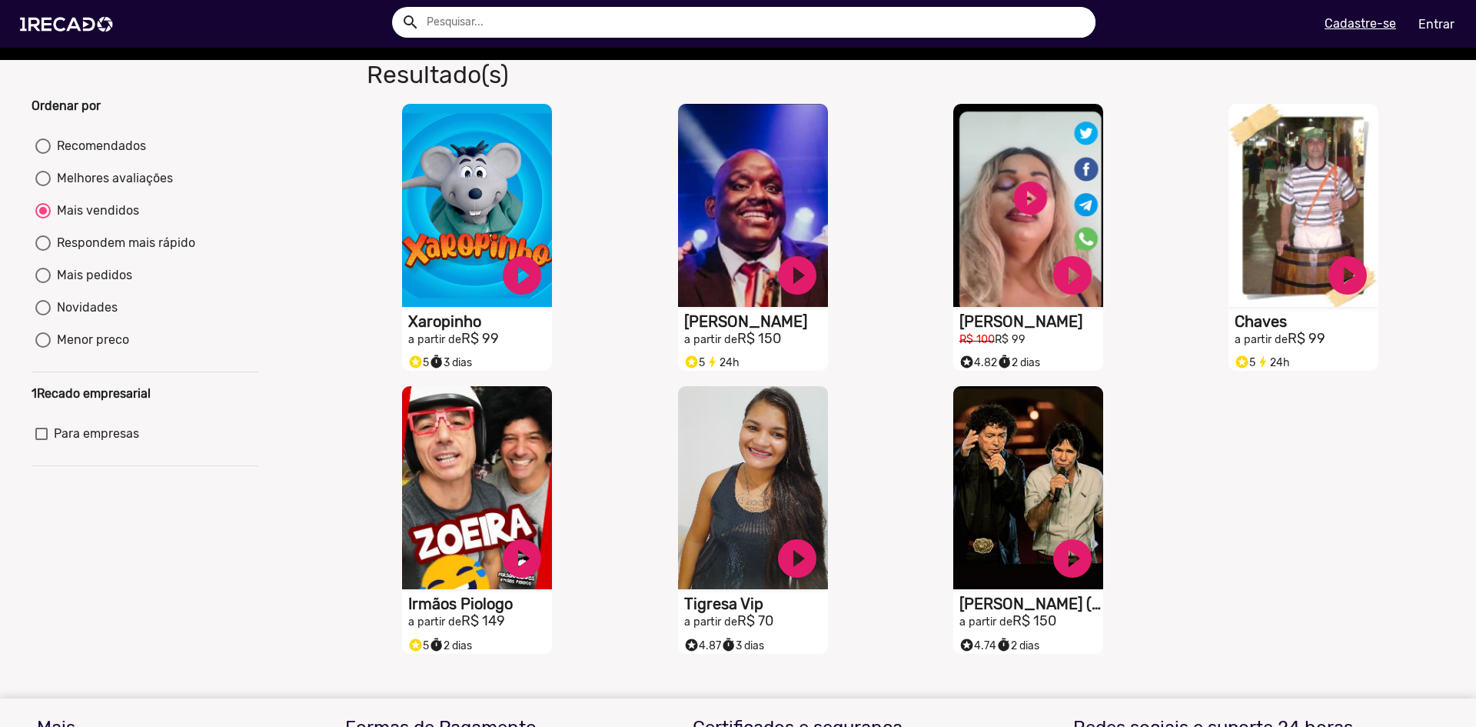
click at [39, 251] on div at bounding box center [42, 242] width 15 height 15
click at [42, 251] on input "Respondem mais rápido" at bounding box center [42, 251] width 1 height 1
radio input "true"
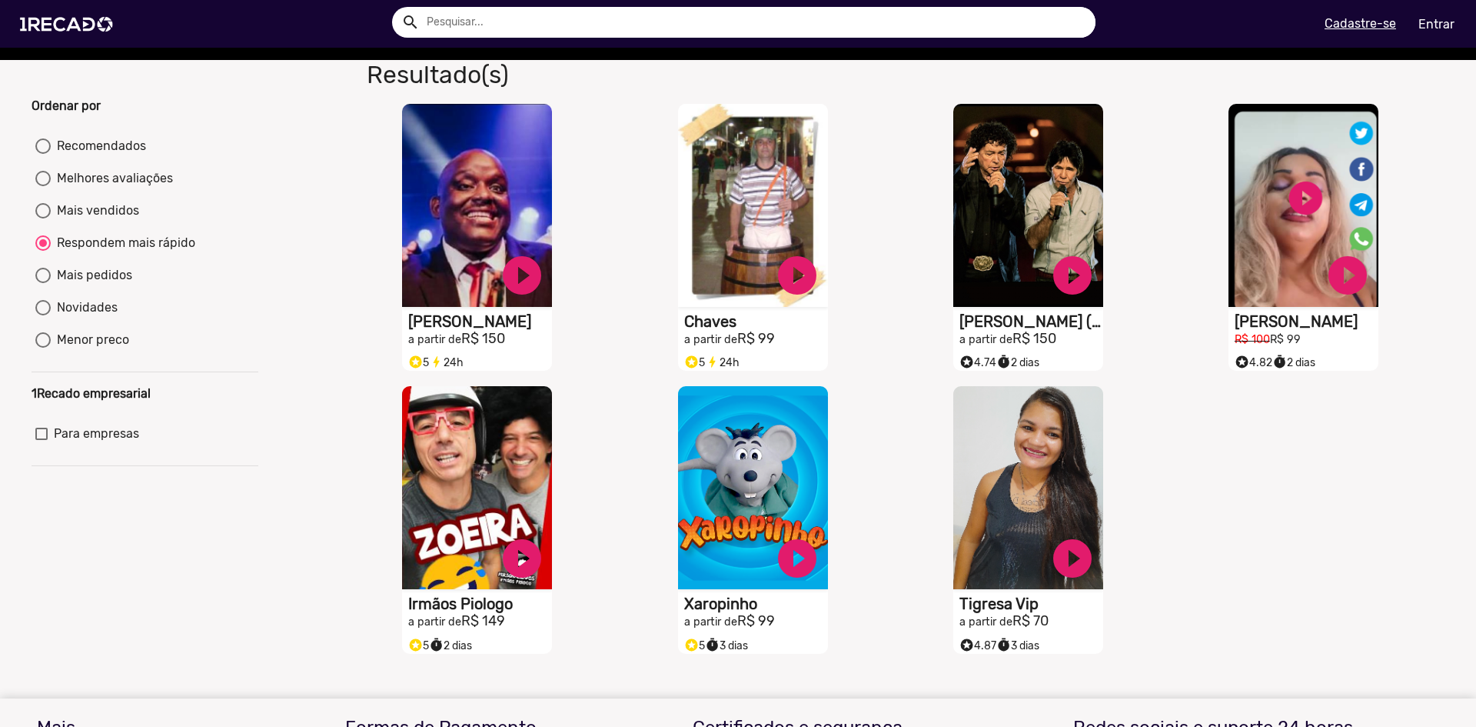
click at [48, 186] on div at bounding box center [42, 178] width 15 height 15
click at [43, 187] on input "Melhores avaliações" at bounding box center [42, 186] width 1 height 1
radio input "true"
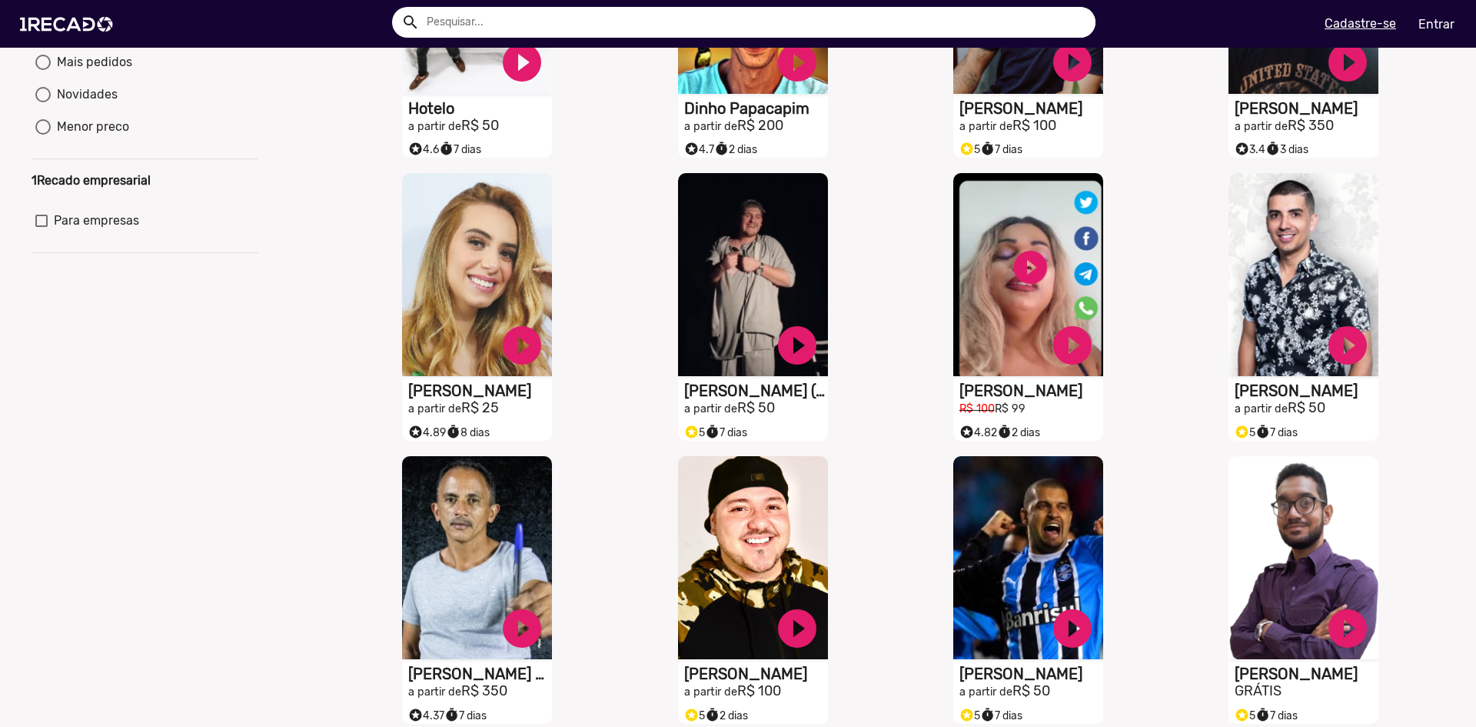
scroll to position [0, 0]
